Goal: Task Accomplishment & Management: Manage account settings

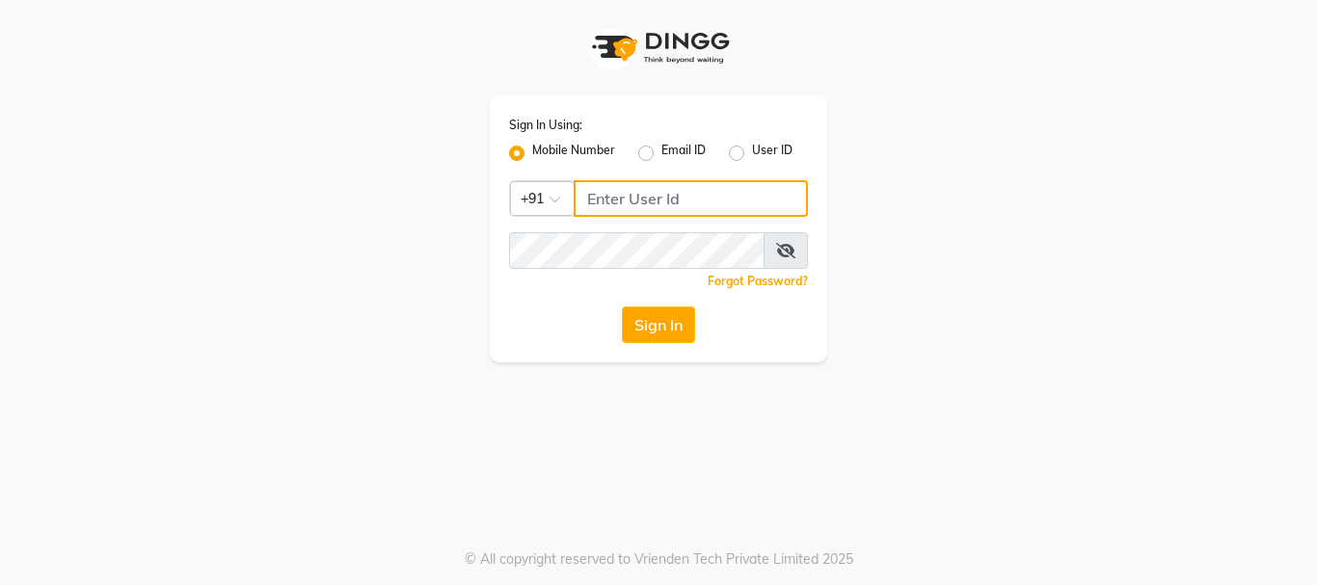
type input "9011729000"
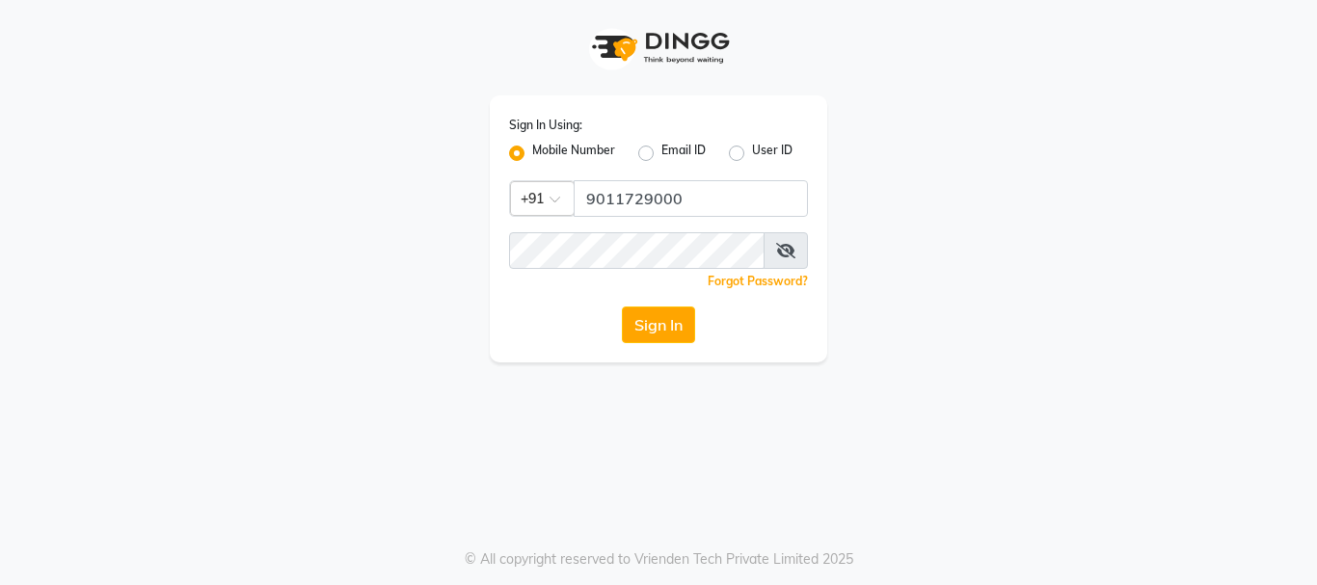
click at [669, 334] on button "Sign In" at bounding box center [658, 325] width 73 height 37
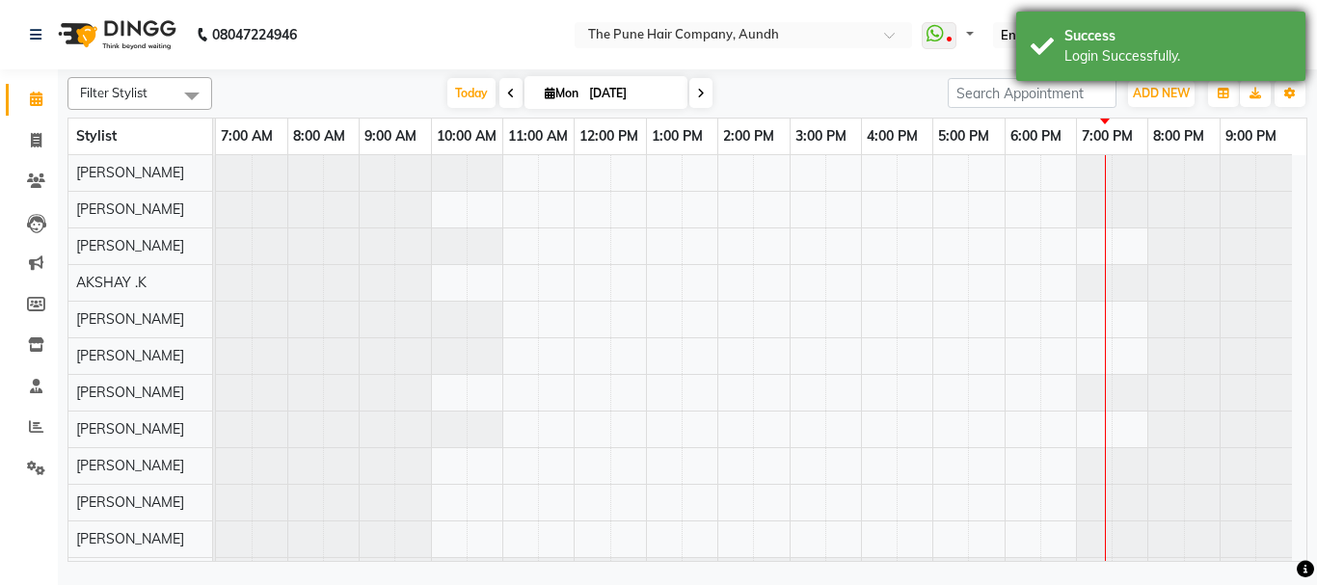
select select "en"
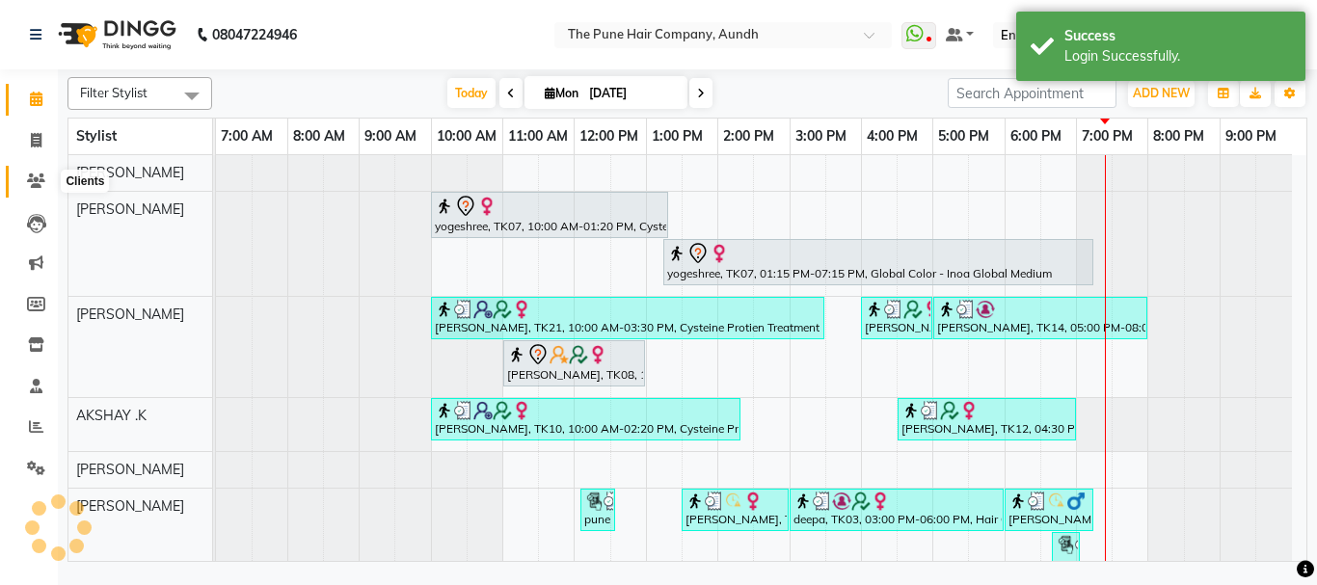
click at [37, 179] on icon at bounding box center [36, 181] width 18 height 14
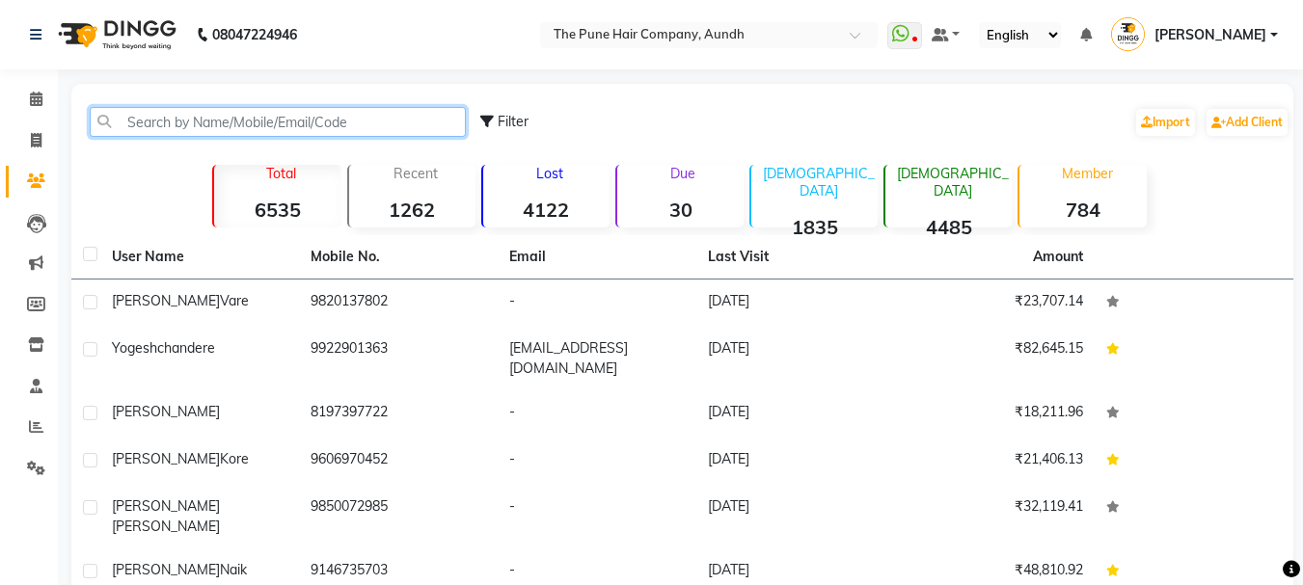
paste input "9920274610"
click at [229, 119] on input "9920274610" at bounding box center [278, 122] width 376 height 30
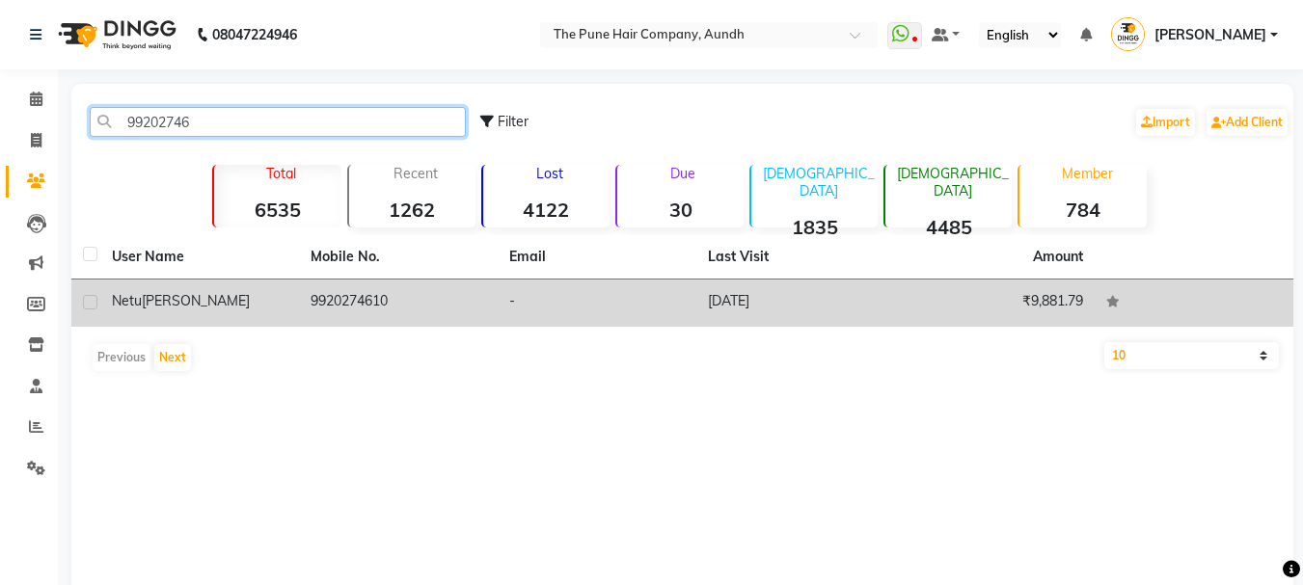
type input "99202746"
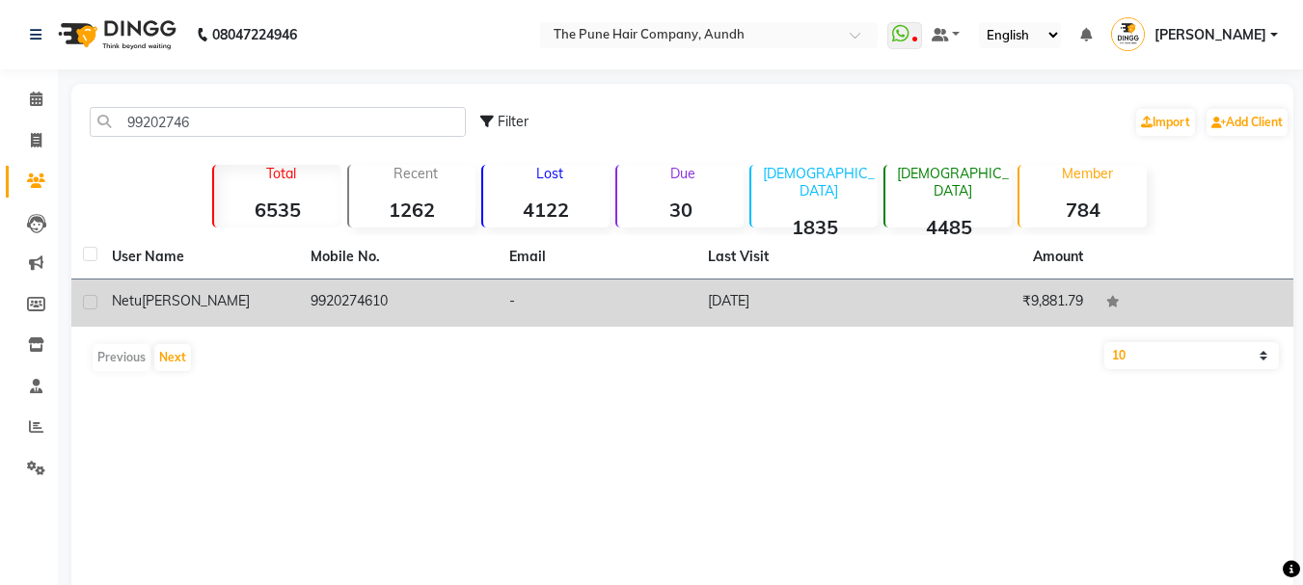
click at [280, 297] on div "[PERSON_NAME]" at bounding box center [199, 301] width 175 height 20
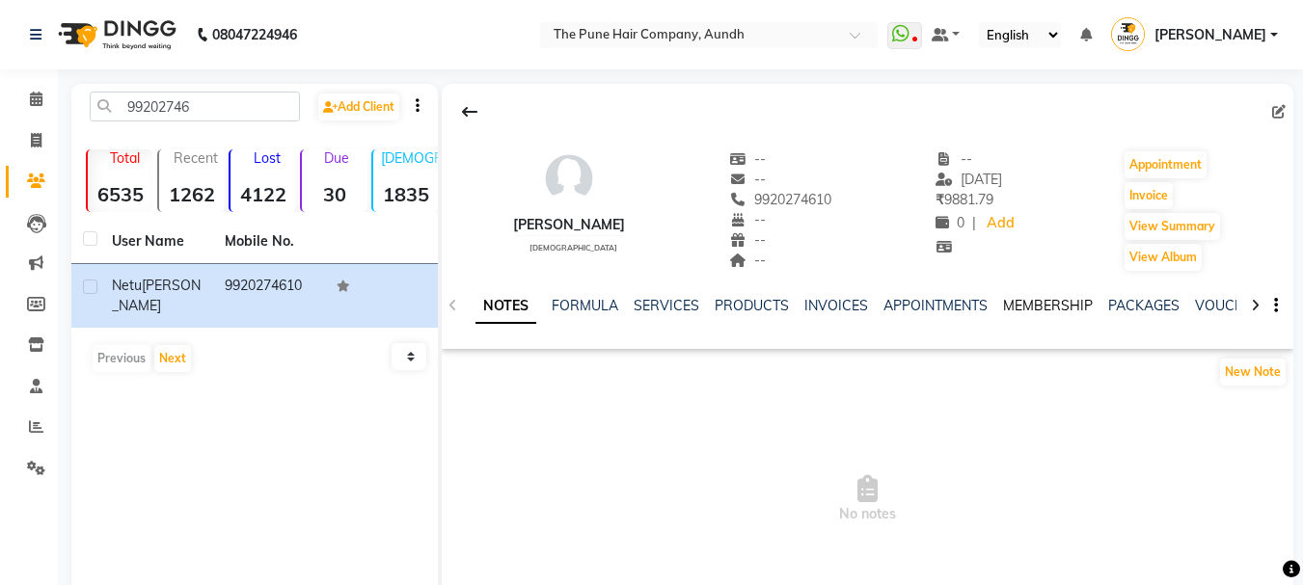
click at [1045, 307] on link "MEMBERSHIP" at bounding box center [1048, 305] width 90 height 17
